Goal: Transaction & Acquisition: Purchase product/service

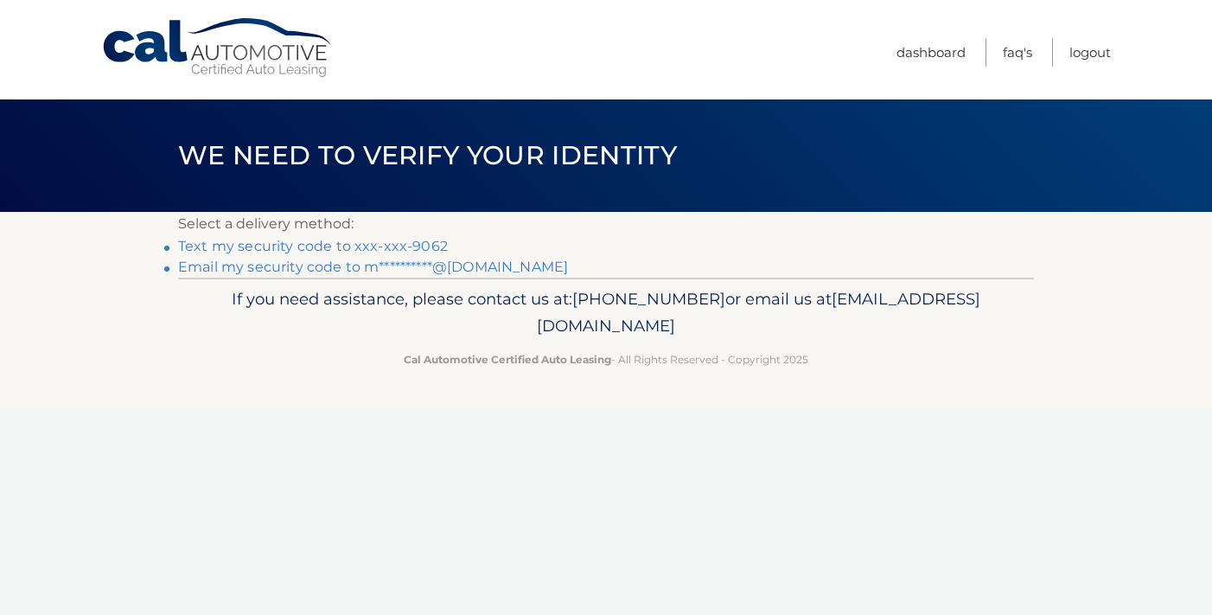
click at [375, 247] on link "Text my security code to xxx-xxx-9062" at bounding box center [313, 246] width 270 height 16
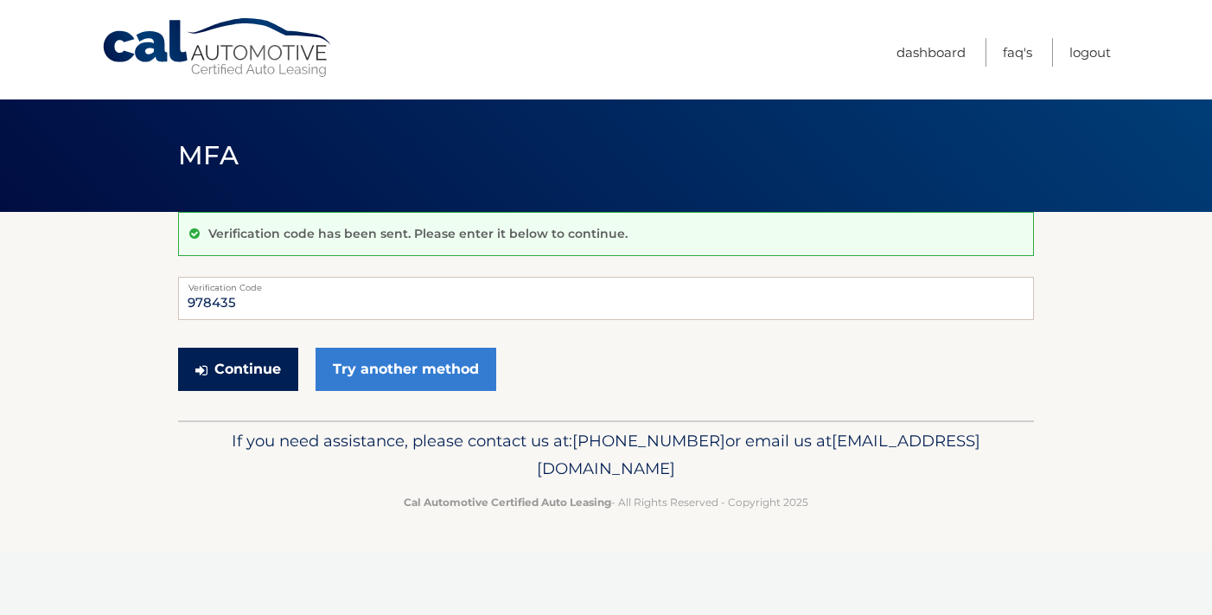
type input "978435"
click at [258, 351] on button "Continue" at bounding box center [238, 369] width 120 height 43
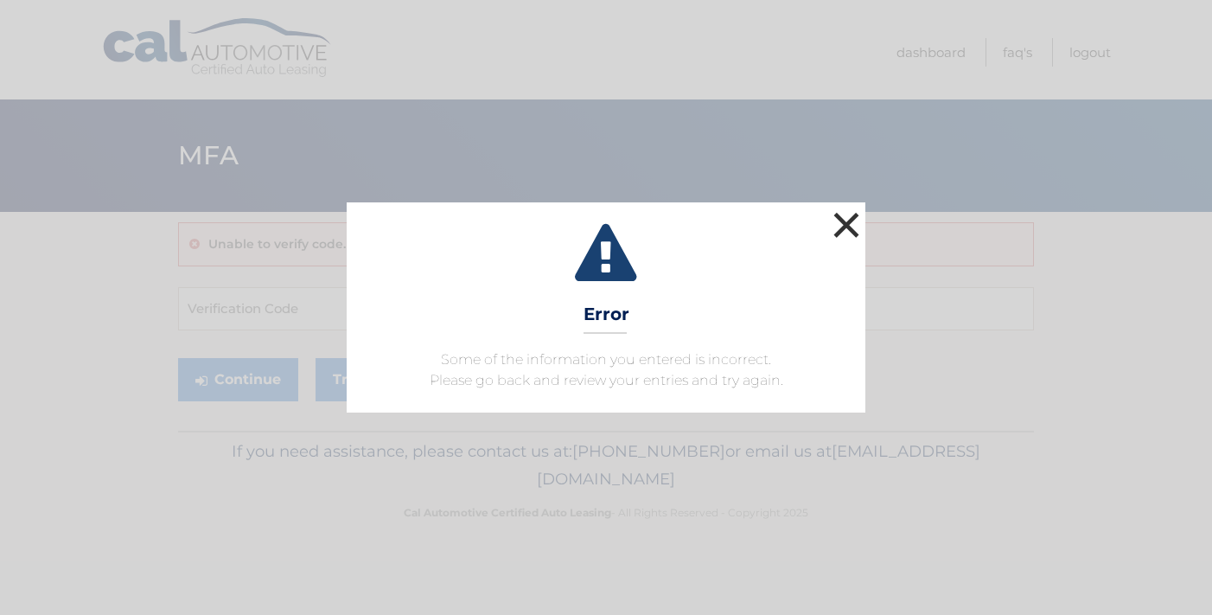
click at [851, 222] on button "×" at bounding box center [846, 224] width 35 height 35
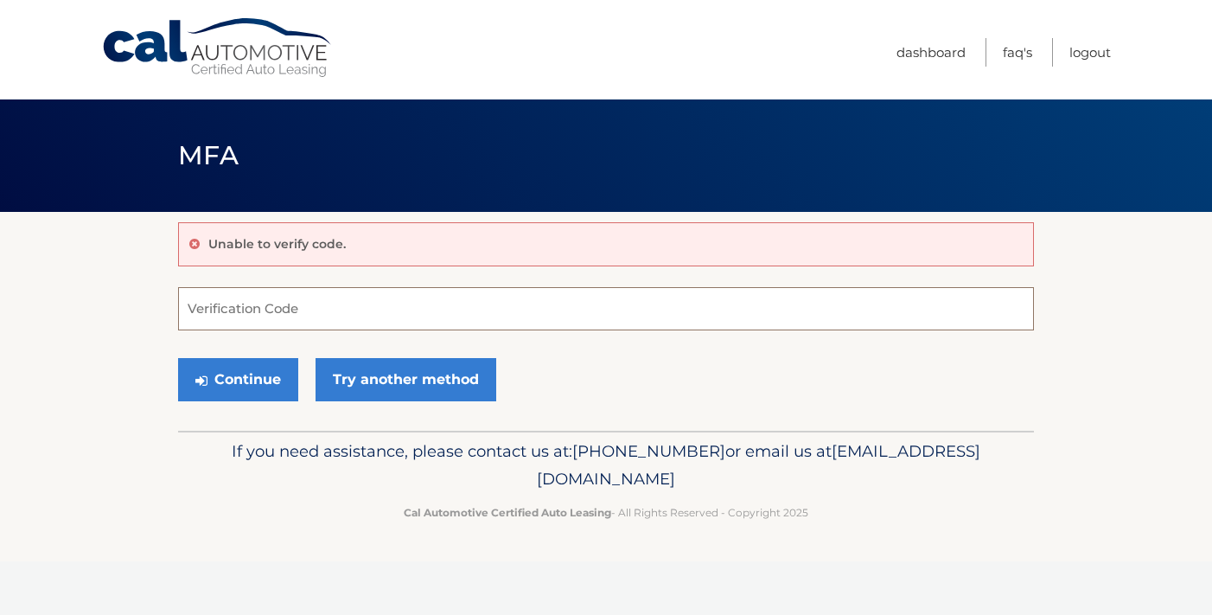
click at [260, 306] on input "Verification Code" at bounding box center [606, 308] width 856 height 43
click at [268, 383] on button "Continue" at bounding box center [238, 379] width 120 height 43
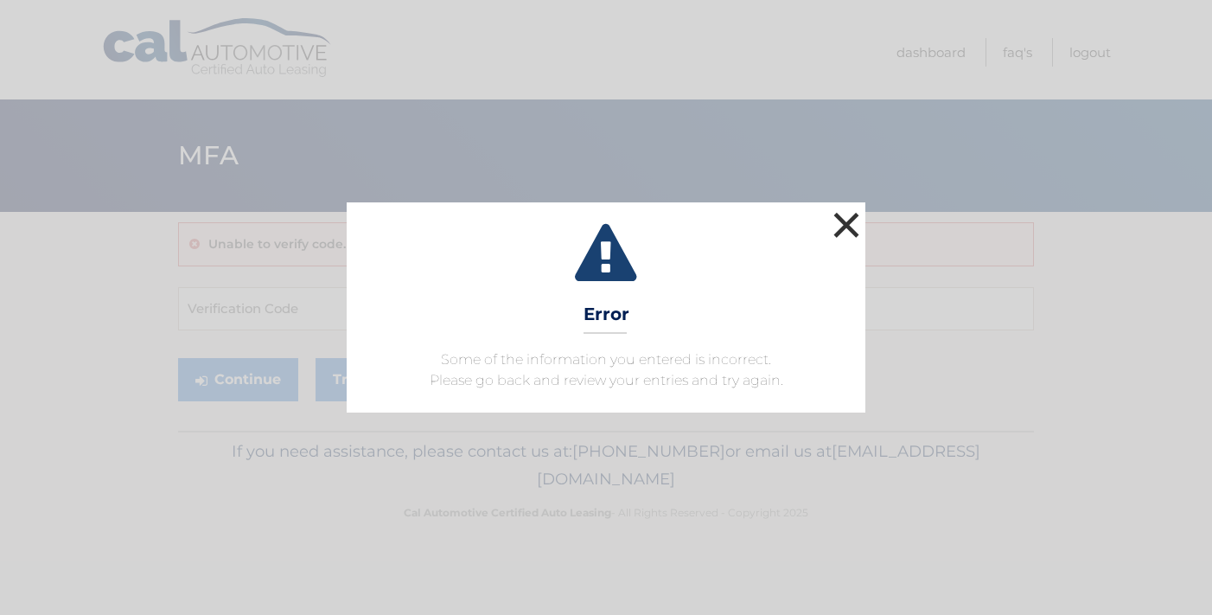
click at [847, 222] on button "×" at bounding box center [846, 224] width 35 height 35
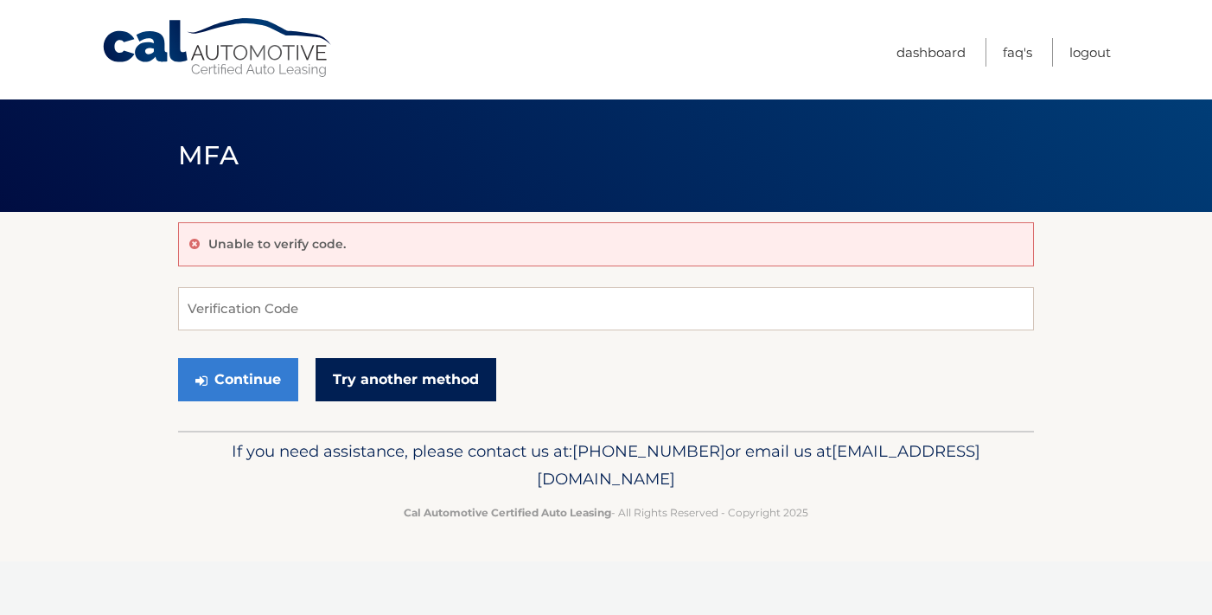
click at [447, 373] on link "Try another method" at bounding box center [406, 379] width 181 height 43
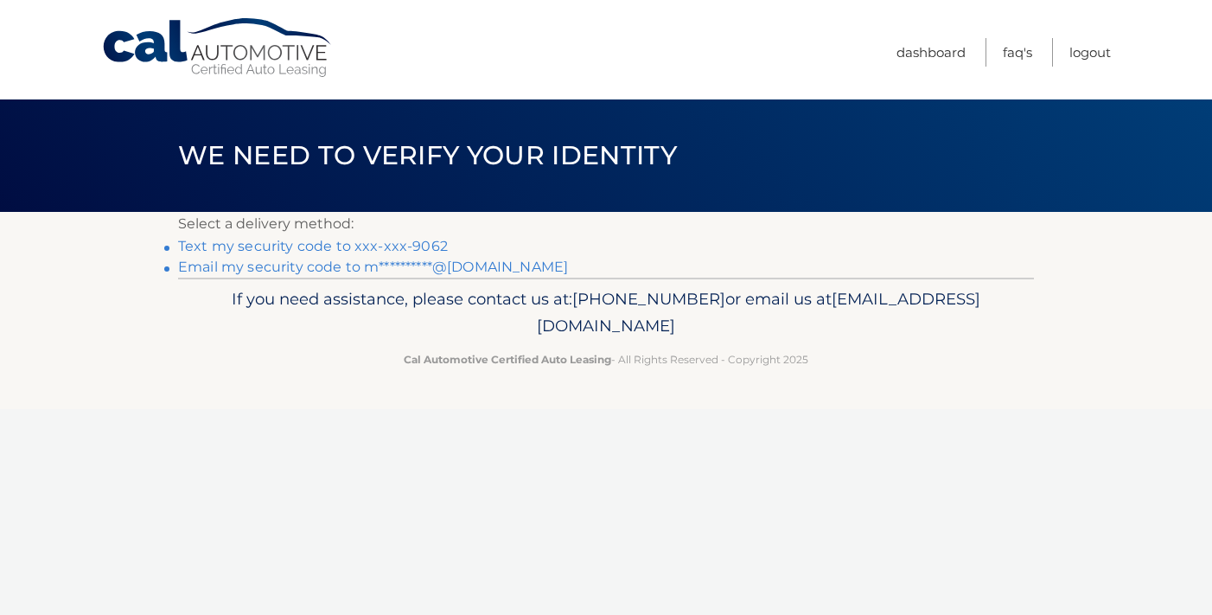
click at [374, 247] on link "Text my security code to xxx-xxx-9062" at bounding box center [313, 246] width 270 height 16
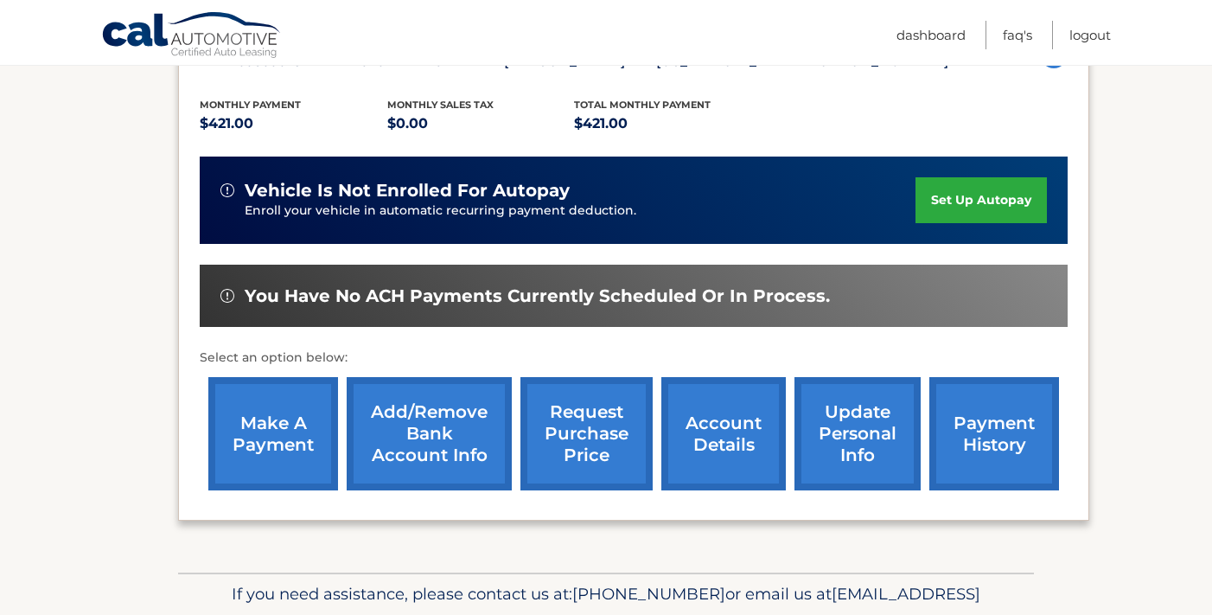
scroll to position [348, 0]
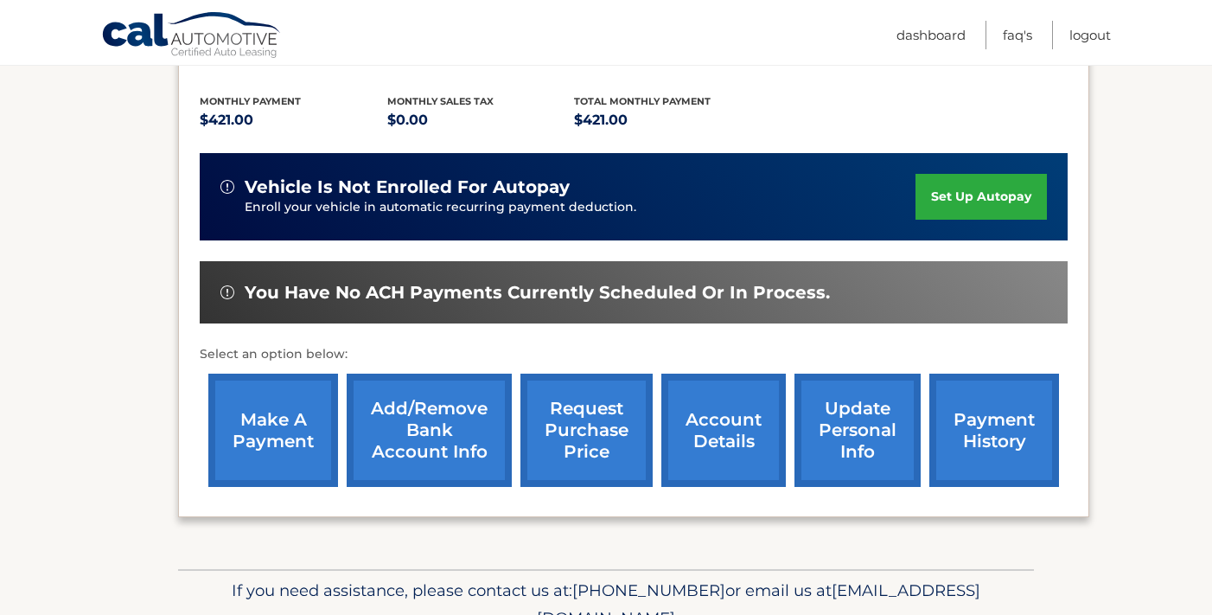
click at [250, 431] on link "make a payment" at bounding box center [273, 429] width 130 height 113
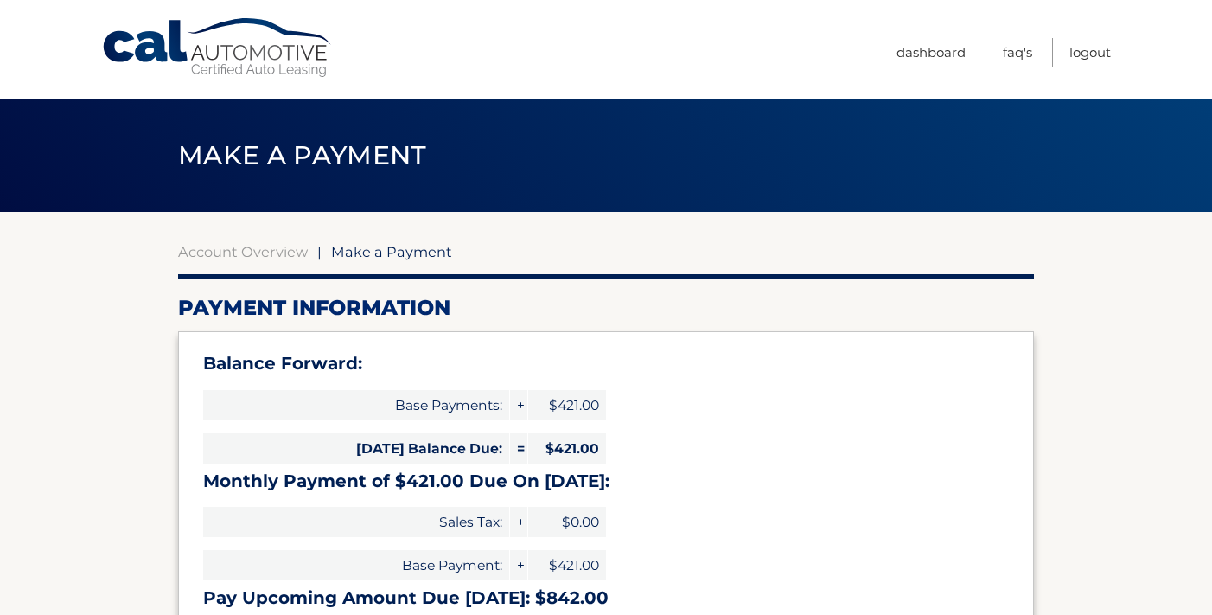
select select "M2ZiOGU0YWMtZDk2YS00ZjE3LWJkNTAtYTk0YzcxYjg1OGFj"
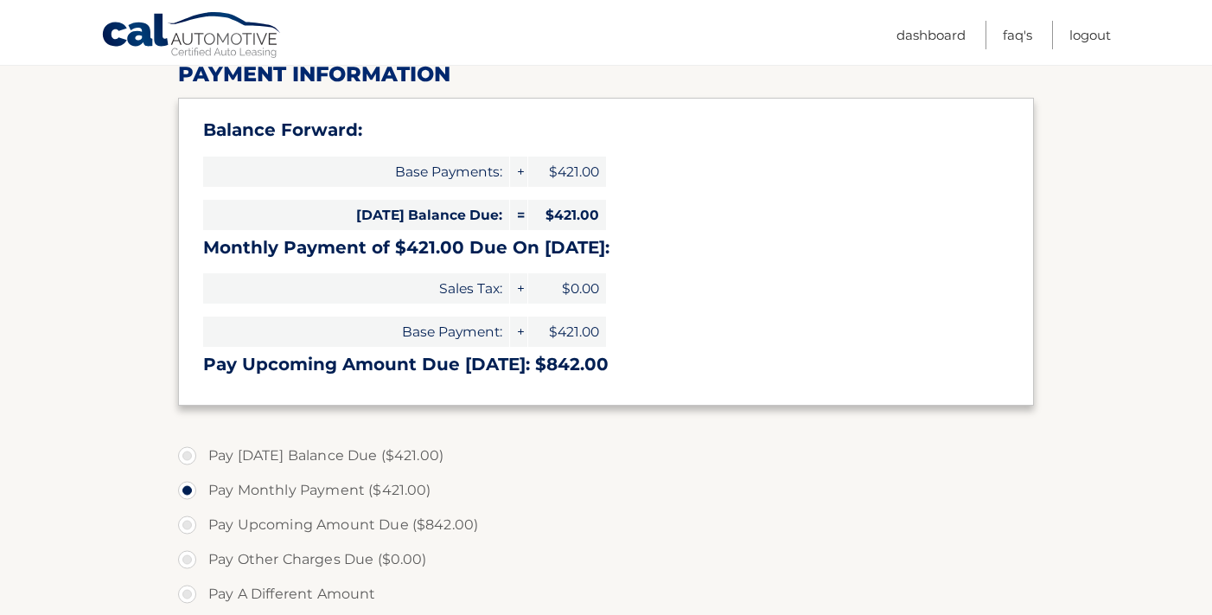
scroll to position [235, 0]
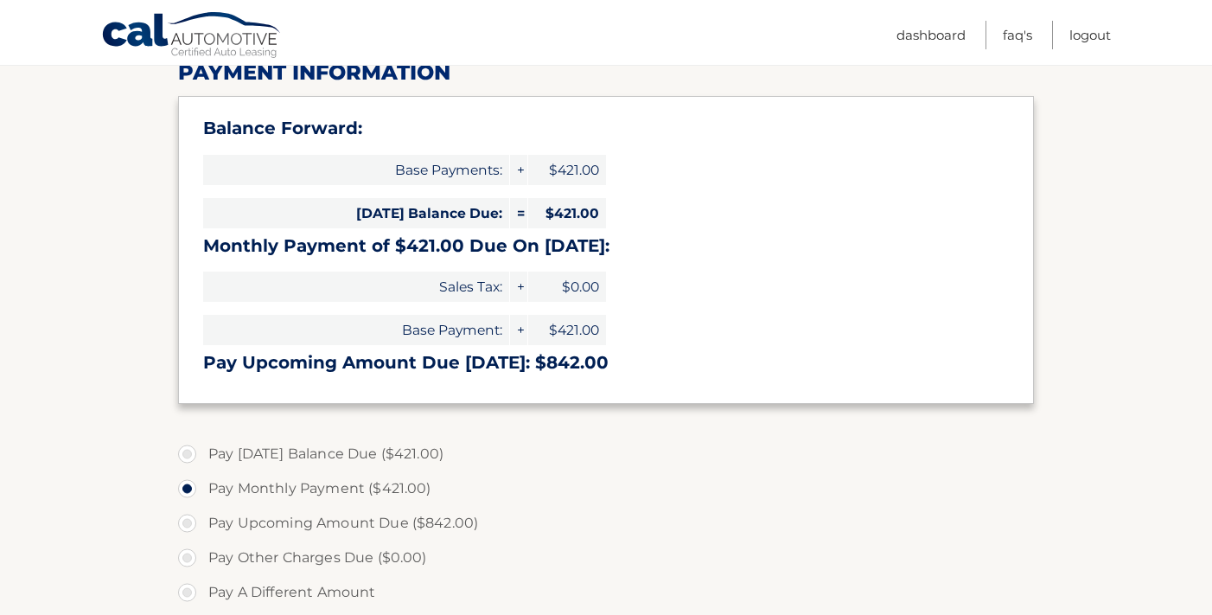
click at [187, 450] on label "Pay [DATE] Balance Due ($421.00)" at bounding box center [606, 454] width 856 height 35
click at [187, 450] on input "Pay [DATE] Balance Due ($421.00)" at bounding box center [193, 451] width 17 height 28
radio input "true"
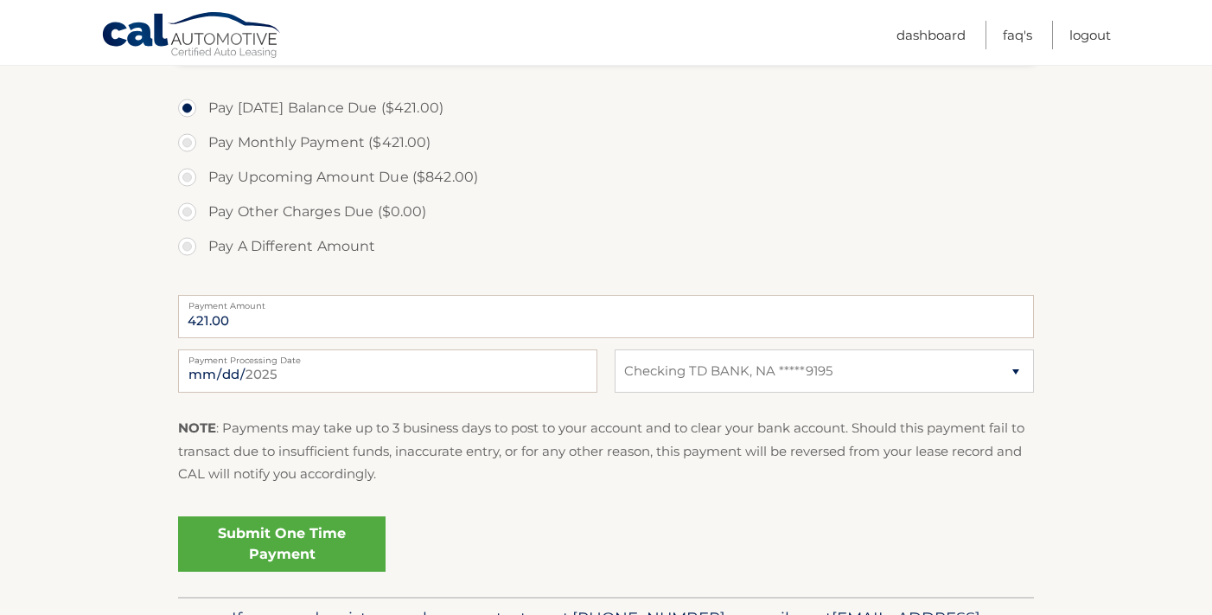
scroll to position [635, 0]
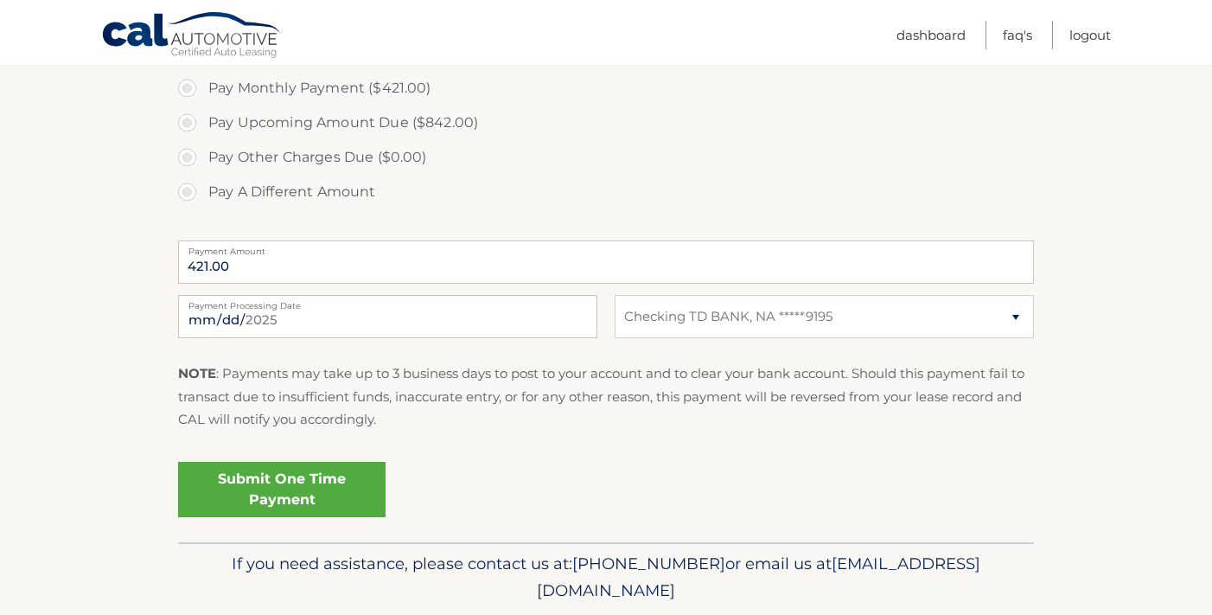
click at [271, 480] on link "Submit One Time Payment" at bounding box center [281, 489] width 207 height 55
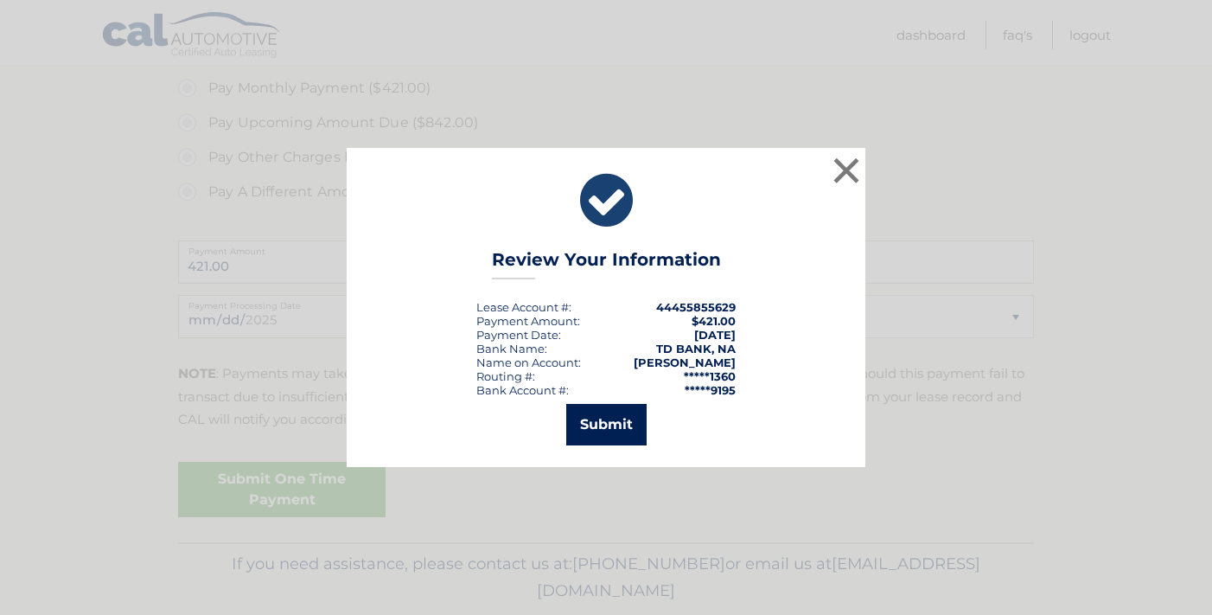
click at [611, 424] on button "Submit" at bounding box center [606, 424] width 80 height 41
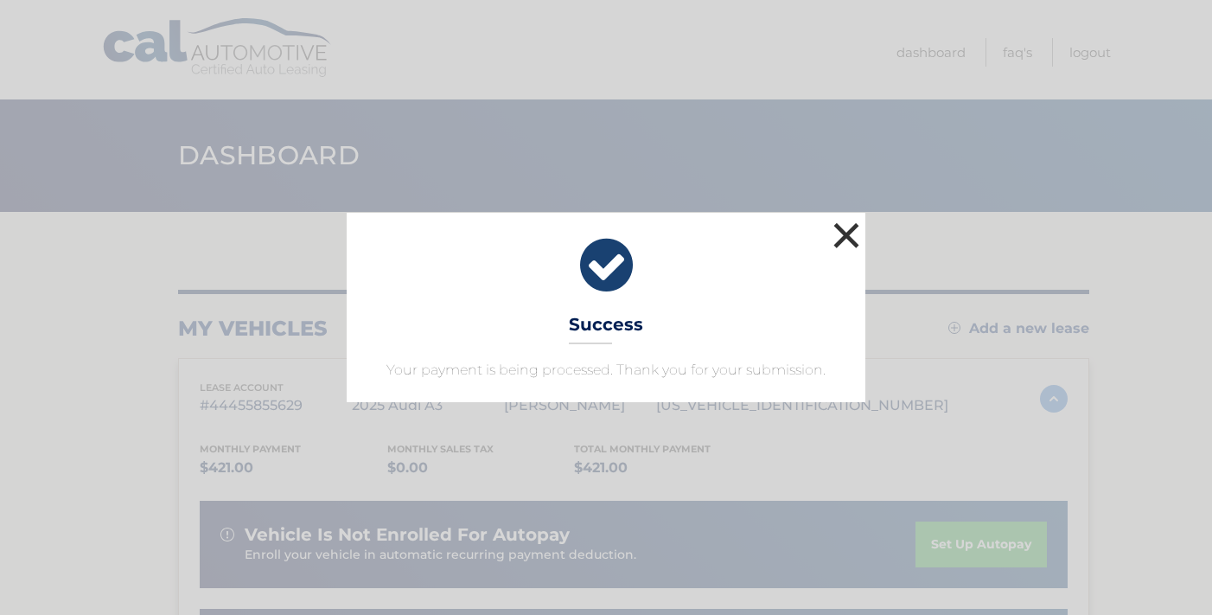
click at [847, 240] on button "×" at bounding box center [846, 235] width 35 height 35
